Goal: Book appointment/travel/reservation

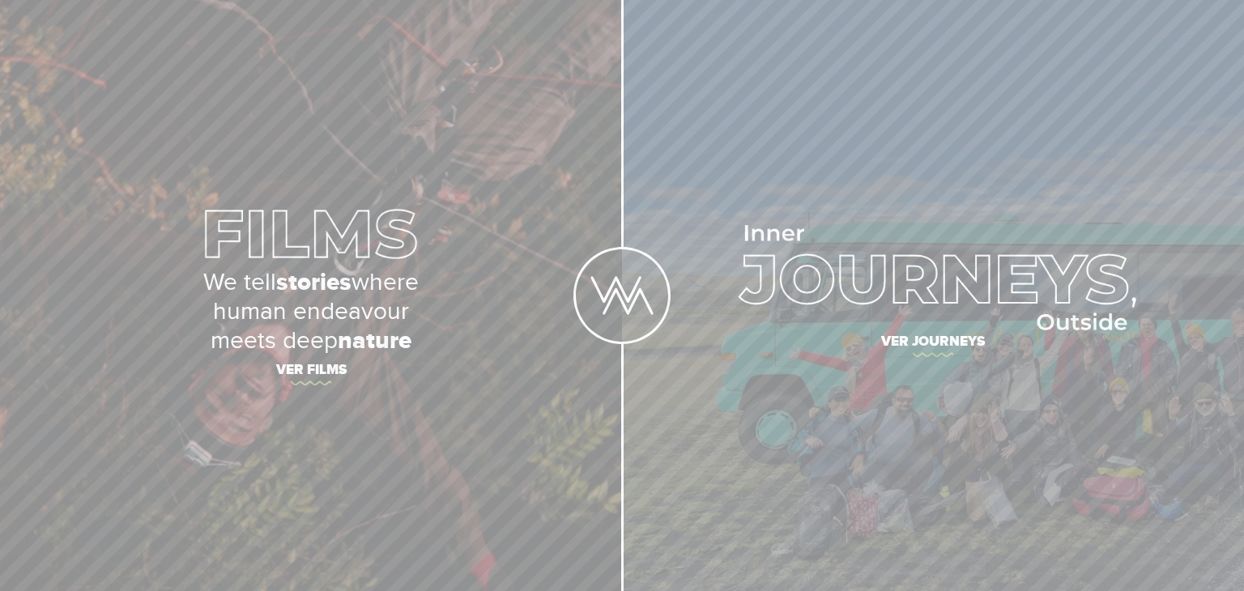
click at [1044, 325] on img at bounding box center [934, 277] width 406 height 105
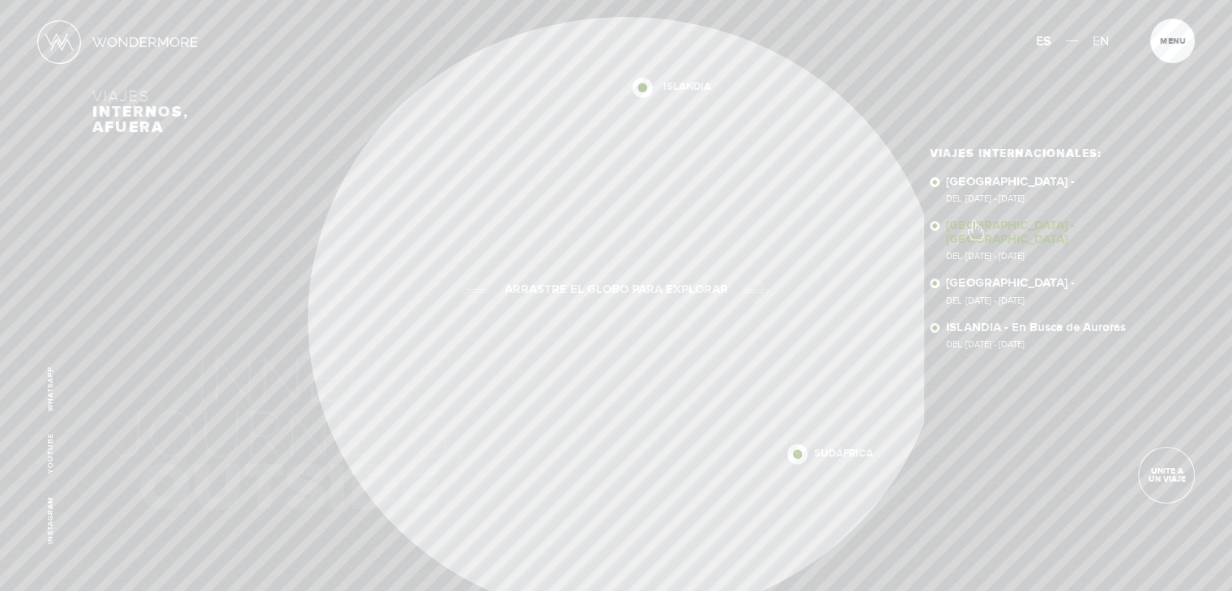
click at [975, 222] on link "[GEOGRAPHIC_DATA] - [GEOGRAPHIC_DATA] Del [DATE] - [DATE]" at bounding box center [1043, 240] width 194 height 41
